Goal: Task Accomplishment & Management: Use online tool/utility

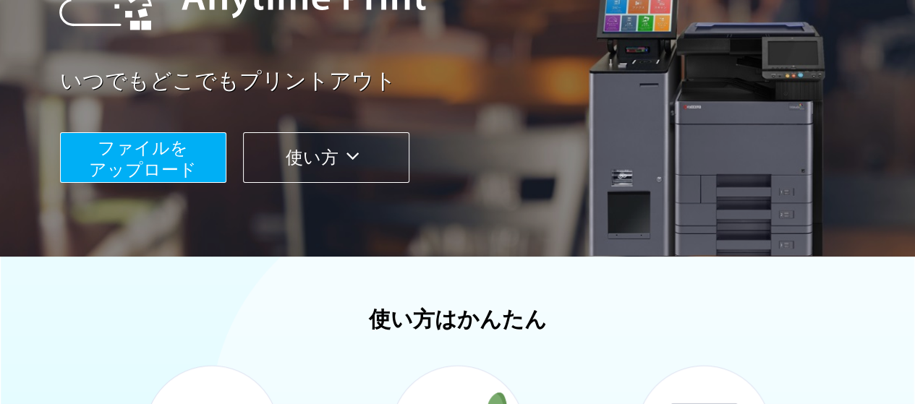
scroll to position [211, 0]
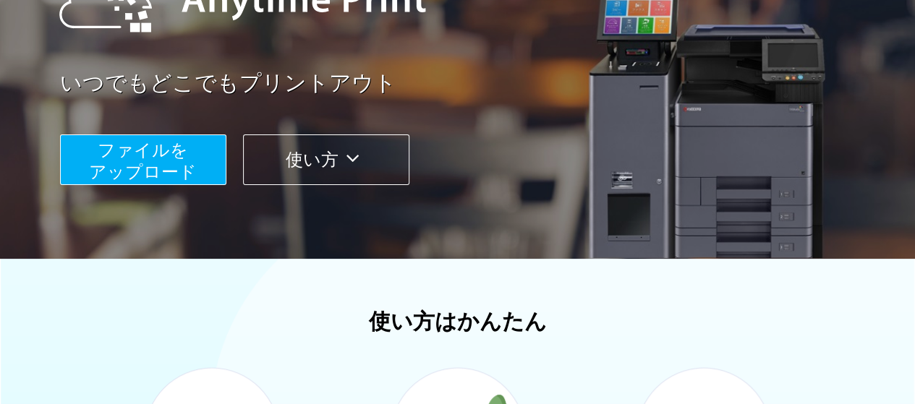
click at [137, 161] on span "ファイルを ​​アップロード" at bounding box center [143, 160] width 108 height 41
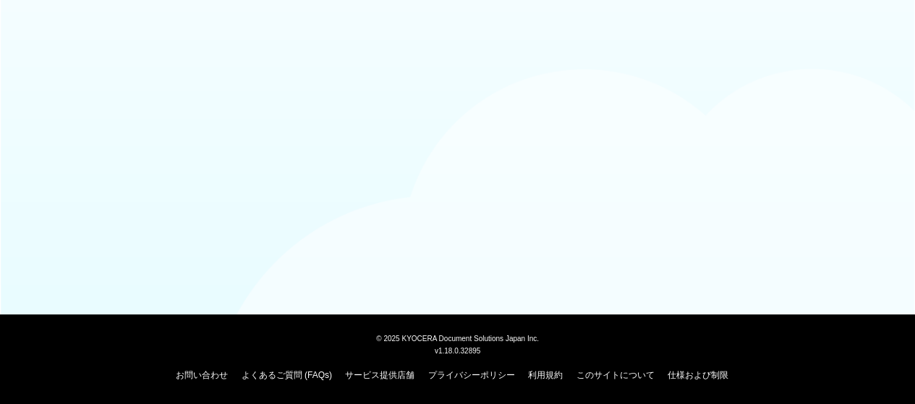
scroll to position [201, 0]
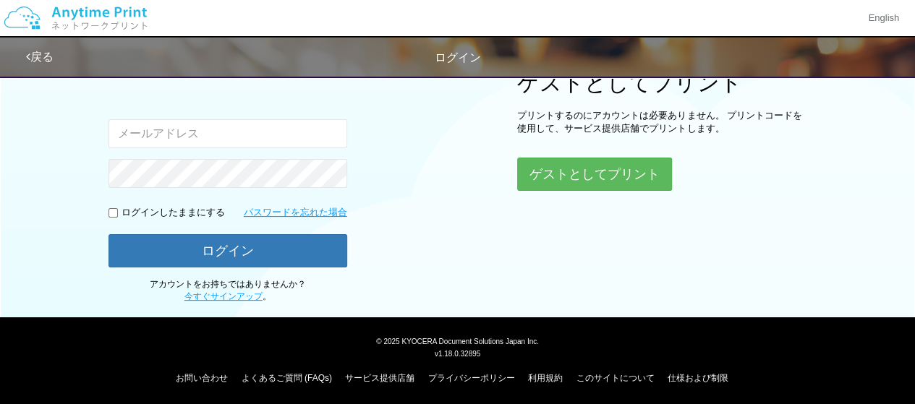
click at [246, 138] on input "email" at bounding box center [228, 133] width 239 height 29
type input "[EMAIL_ADDRESS][DOMAIN_NAME]"
drag, startPoint x: 319, startPoint y: 131, endPoint x: 53, endPoint y: 97, distance: 268.4
click at [53, 97] on div "ログイン Google アカウントでログイン または 入力されたメールアドレスまたはパスワードが正しくありません。 [EMAIL_ADDRESS][DOMAI…" at bounding box center [458, 85] width 868 height 436
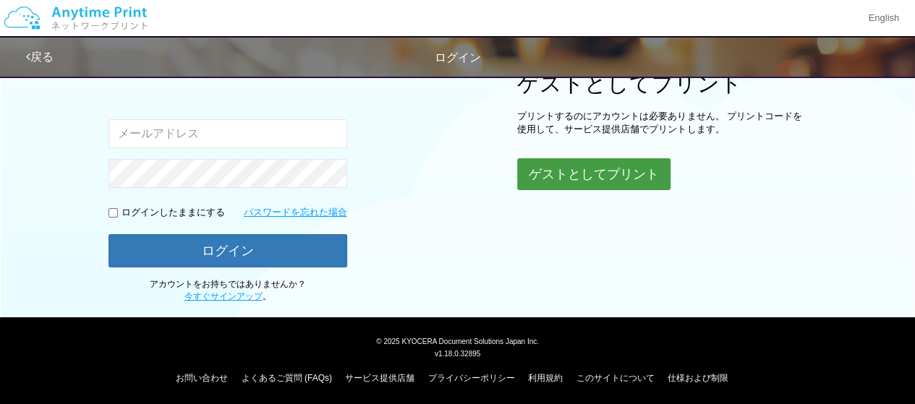
click at [581, 165] on button "ゲストとしてプリント" at bounding box center [593, 174] width 153 height 32
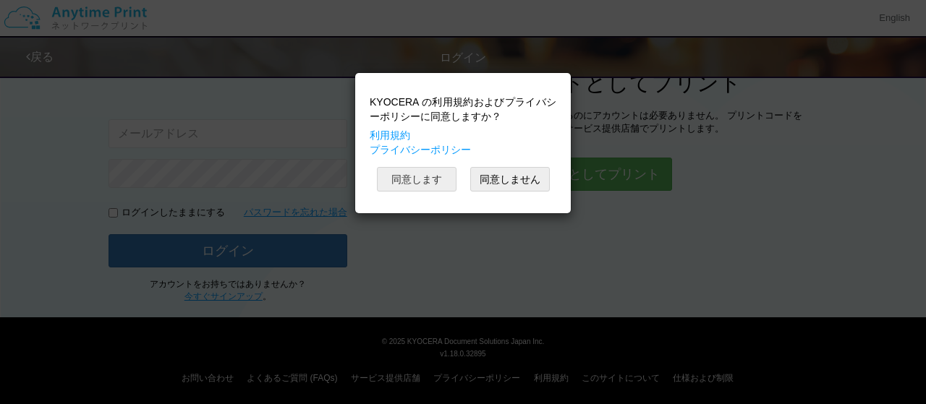
click at [440, 173] on button "同意します" at bounding box center [417, 179] width 80 height 25
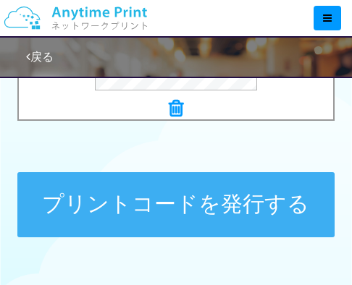
scroll to position [784, 0]
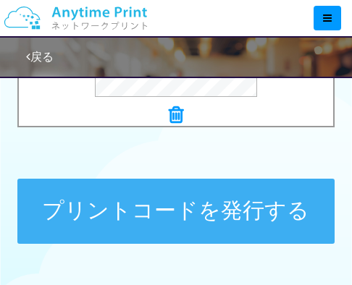
click at [247, 204] on button "プリントコードを発行する" at bounding box center [175, 211] width 316 height 65
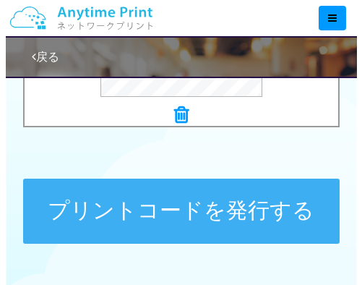
scroll to position [0, 0]
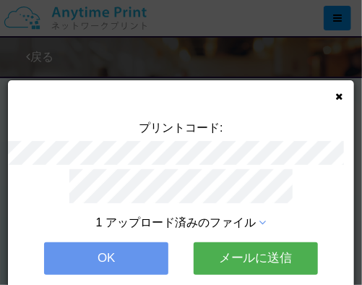
click at [240, 243] on button "メールに送信" at bounding box center [256, 258] width 124 height 32
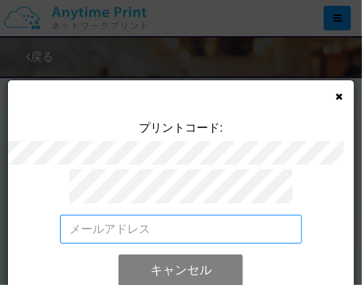
click at [221, 231] on input "email" at bounding box center [181, 229] width 242 height 29
type input "[EMAIL_ADDRESS][DOMAIN_NAME]"
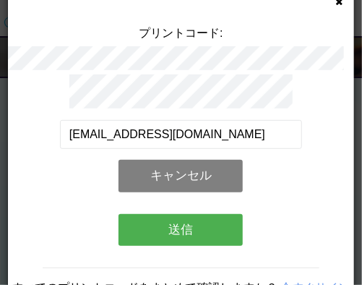
scroll to position [98, 0]
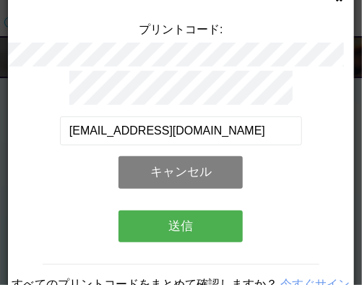
click at [223, 211] on button "送信" at bounding box center [181, 227] width 124 height 32
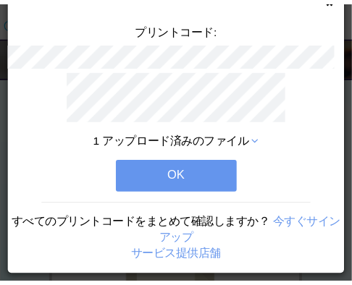
scroll to position [92, 0]
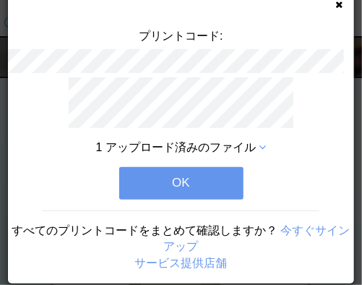
click at [195, 167] on button "OK" at bounding box center [181, 183] width 124 height 32
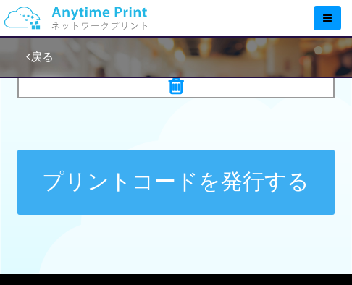
scroll to position [820, 0]
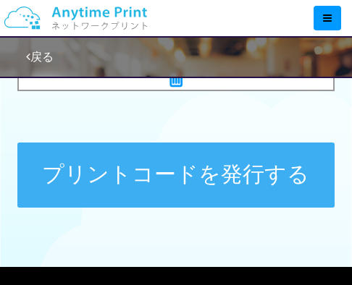
click at [237, 203] on button "プリントコードを発行する" at bounding box center [175, 175] width 316 height 65
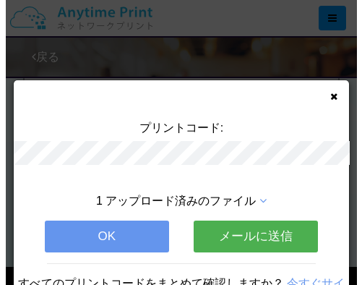
scroll to position [0, 0]
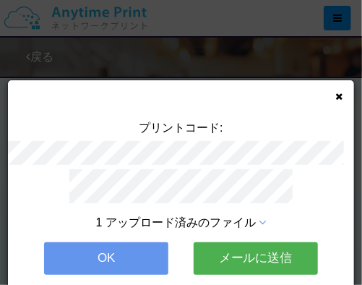
click at [238, 252] on button "メールに送信" at bounding box center [256, 258] width 124 height 32
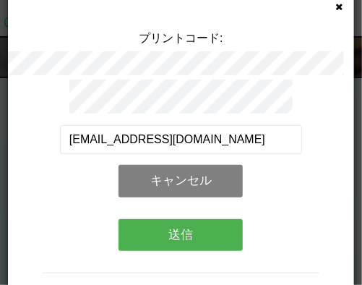
scroll to position [114, 0]
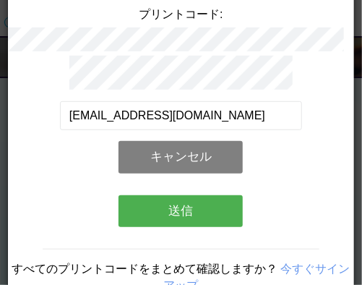
click at [194, 198] on button "送信" at bounding box center [181, 211] width 124 height 32
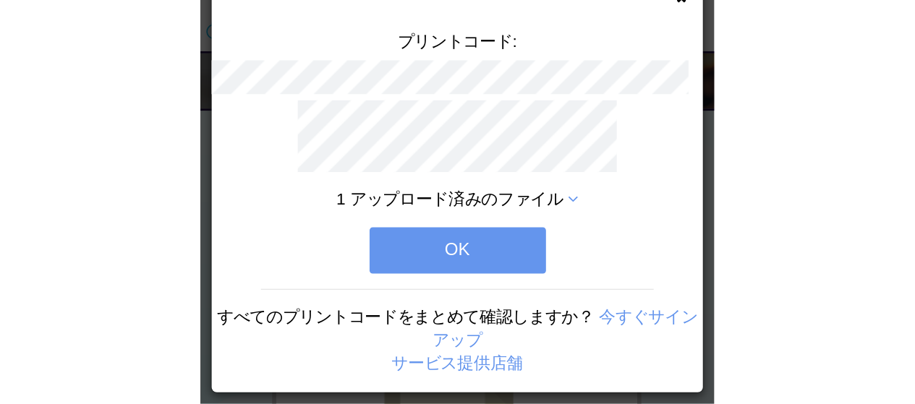
scroll to position [92, 0]
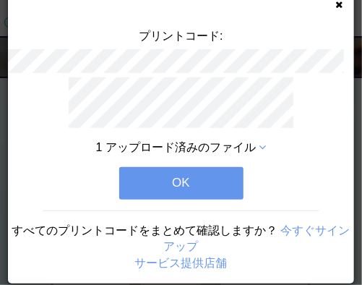
click at [197, 176] on button "OK" at bounding box center [181, 183] width 124 height 32
